Goal: Navigation & Orientation: Find specific page/section

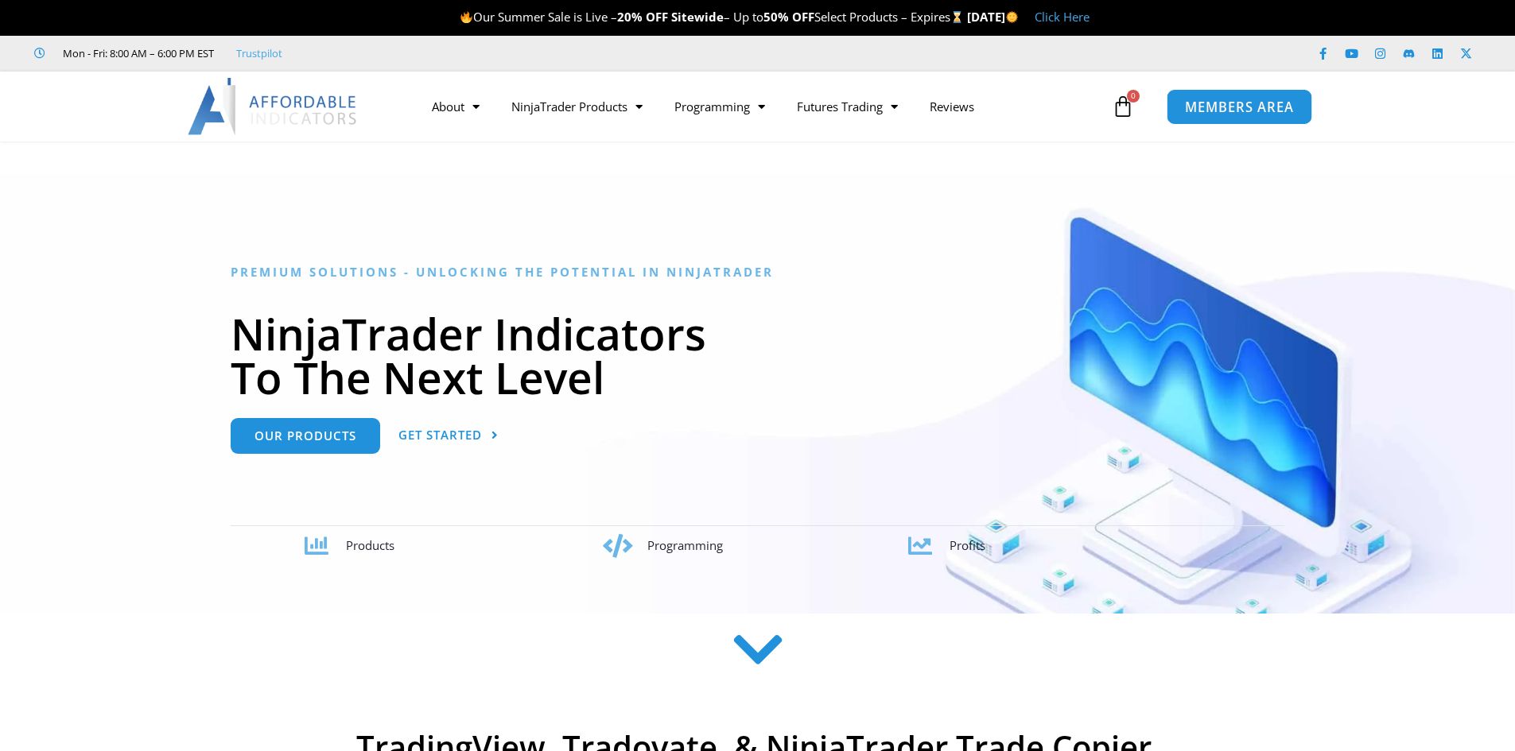
click at [1244, 101] on span "MEMBERS AREA" at bounding box center [1239, 107] width 109 height 14
click at [1222, 107] on span "MEMBERS AREA" at bounding box center [1239, 107] width 109 height 14
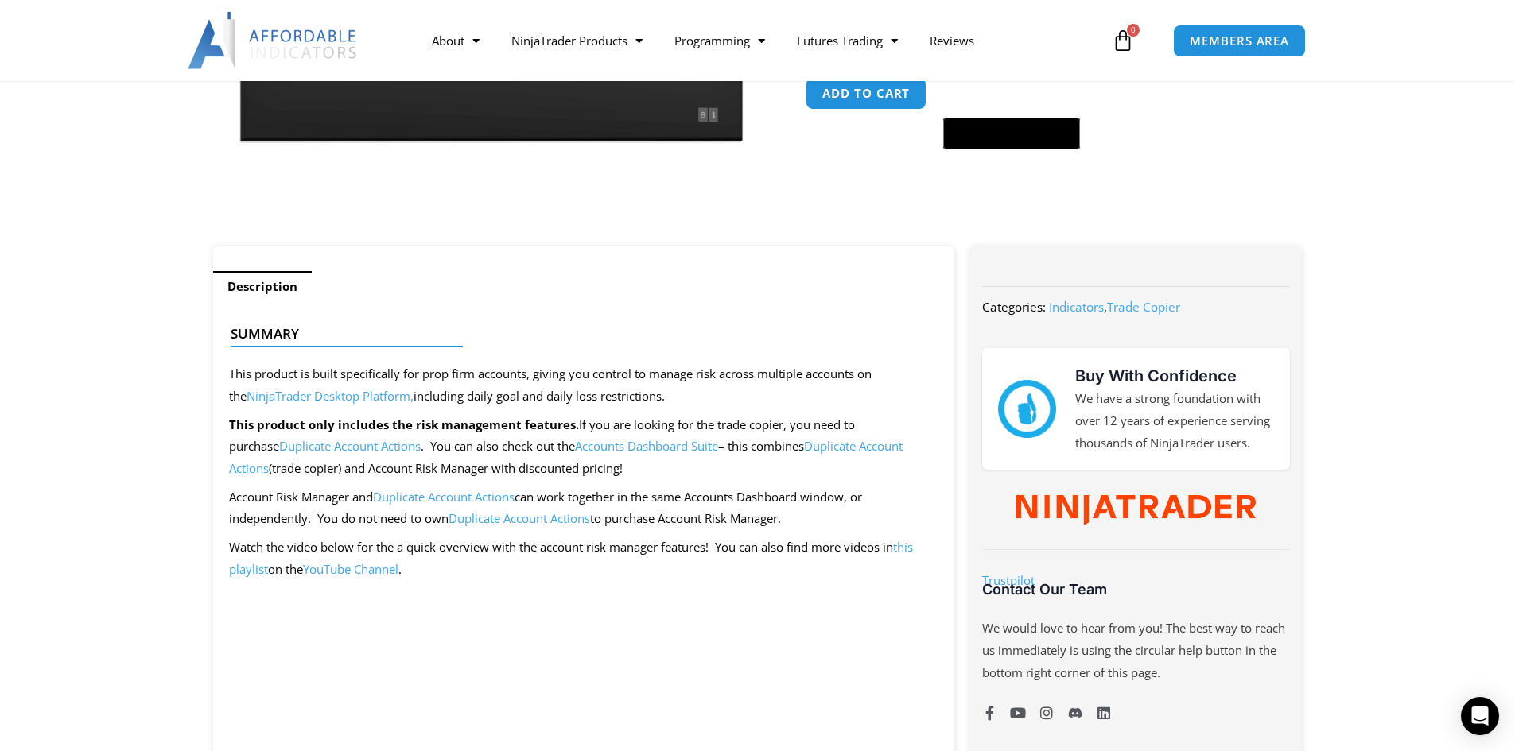
scroll to position [557, 0]
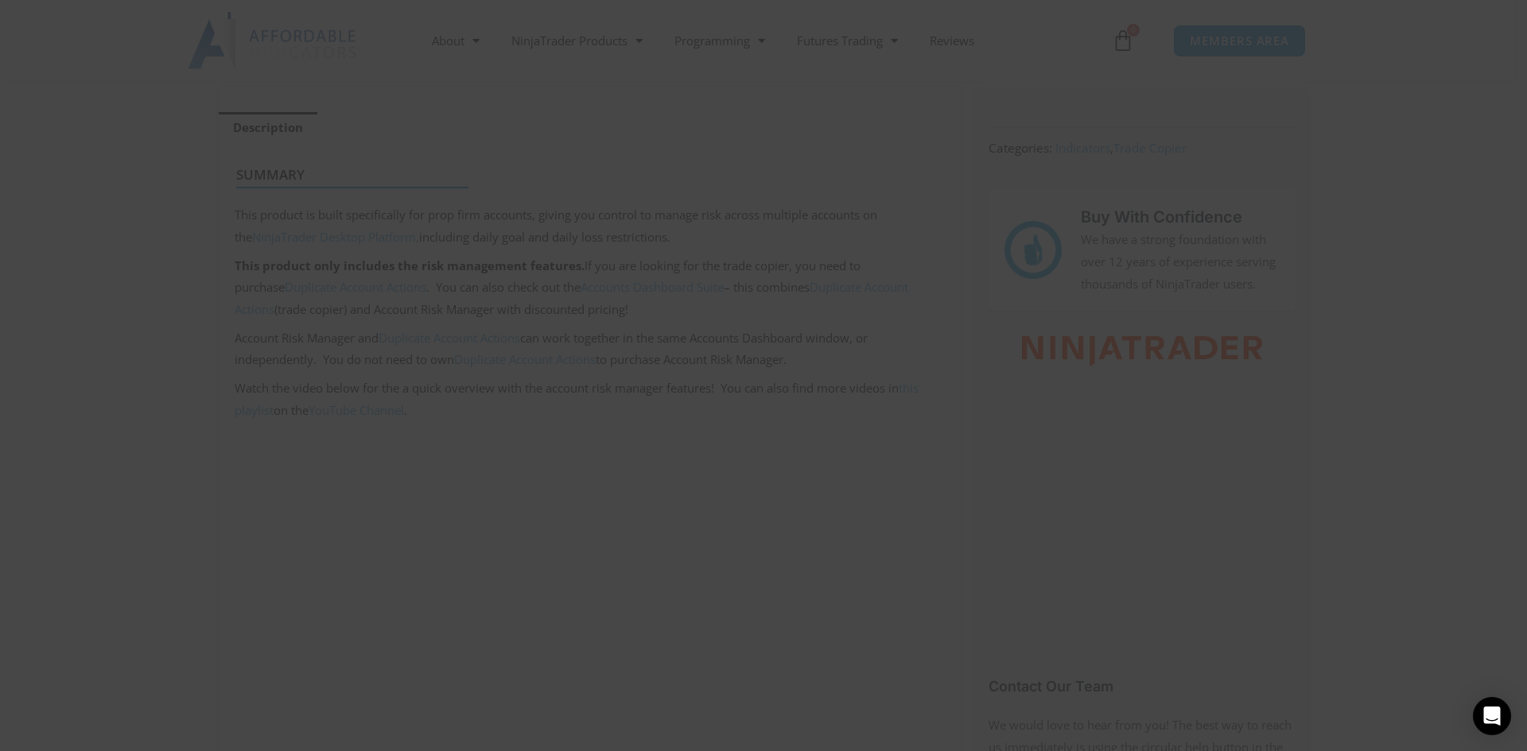
click at [1056, 13] on span at bounding box center [1068, 13] width 25 height 10
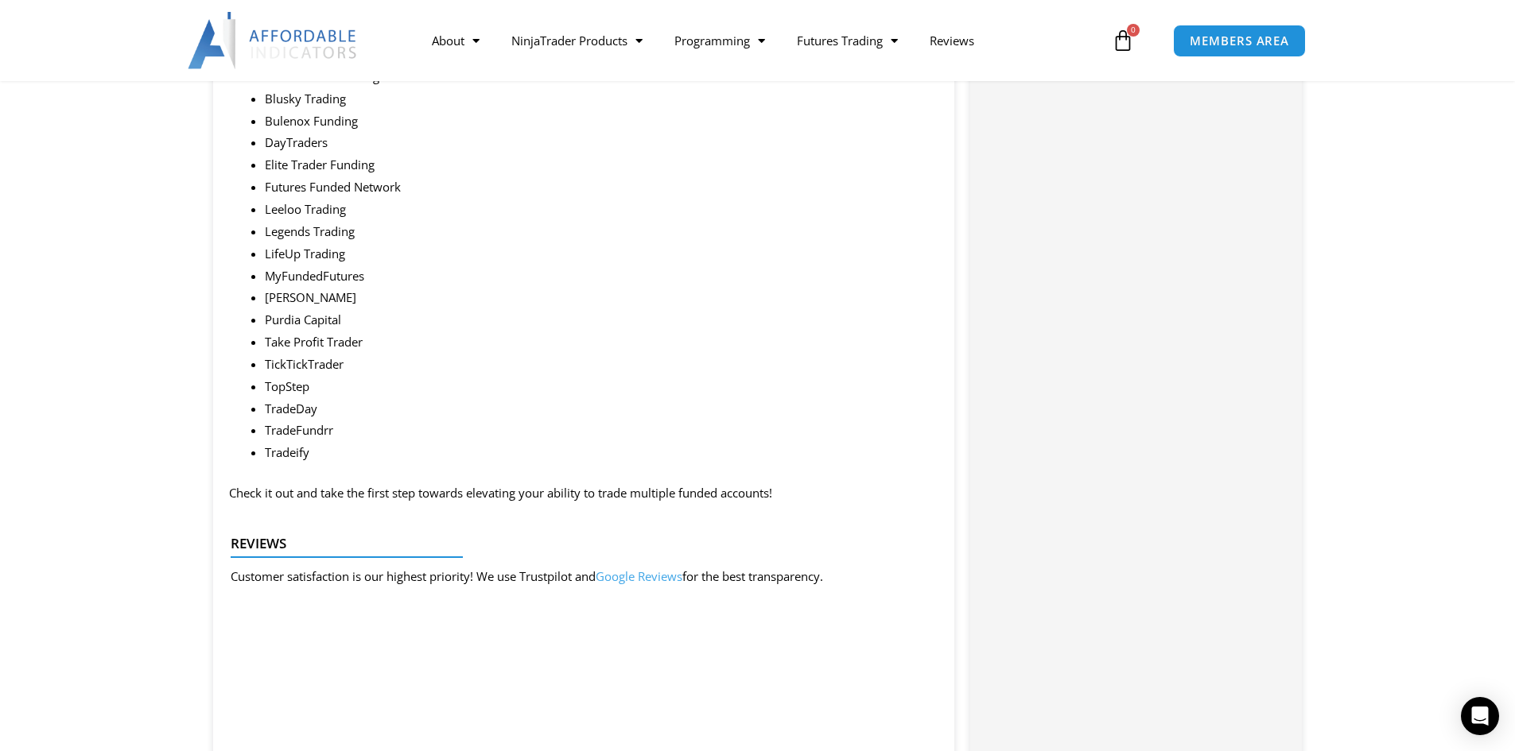
scroll to position [2385, 0]
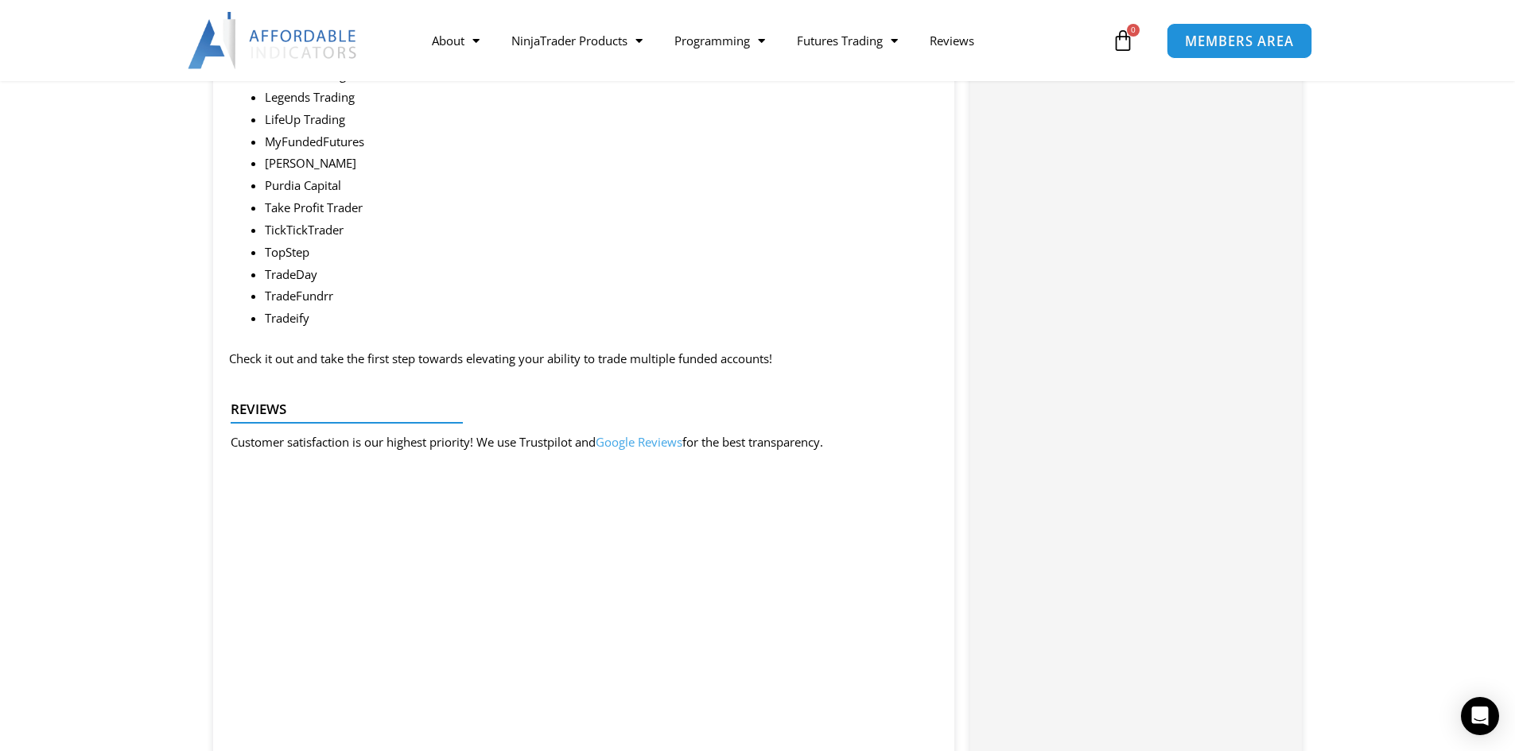
click at [1271, 43] on span "MEMBERS AREA" at bounding box center [1239, 41] width 109 height 14
